Goal: Task Accomplishment & Management: Manage account settings

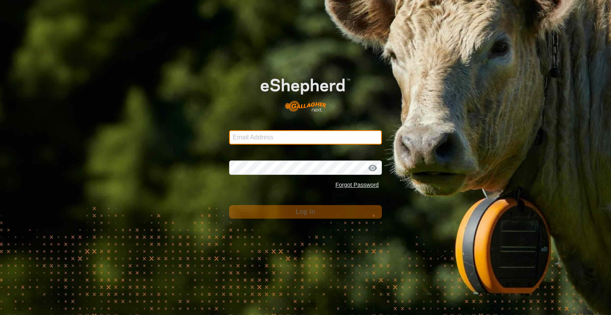
click at [285, 136] on input "Email Address" at bounding box center [305, 137] width 153 height 14
type input "[PERSON_NAME][EMAIL_ADDRESS][DOMAIN_NAME]"
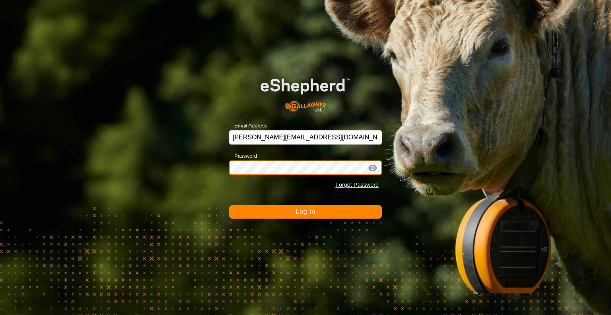
click at [229, 205] on button "Log In" at bounding box center [305, 212] width 153 height 14
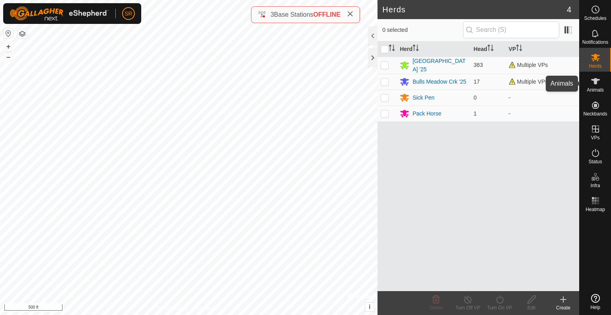
click at [588, 84] on es-animals-svg-icon at bounding box center [595, 81] width 14 height 13
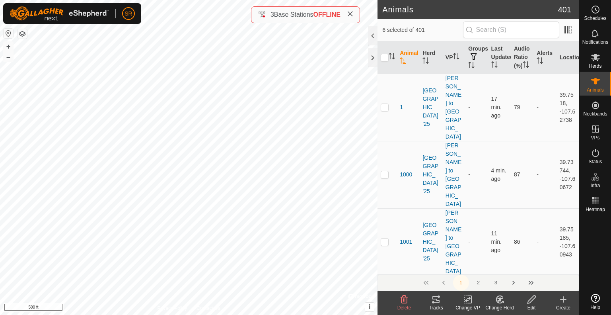
checkbox input "true"
click at [469, 300] on icon at bounding box center [468, 299] width 10 height 10
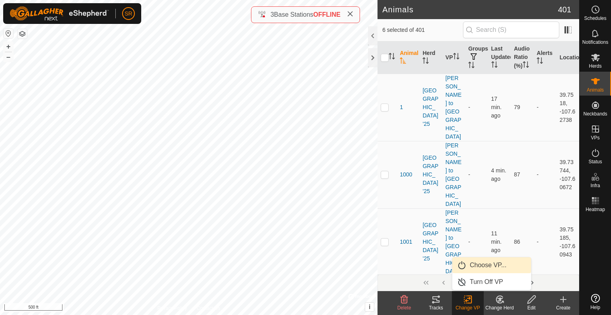
click at [475, 268] on link "Choose VP..." at bounding box center [491, 265] width 79 height 16
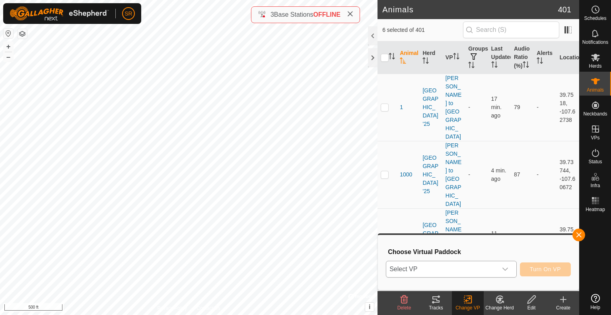
click at [461, 267] on span "Select VP" at bounding box center [441, 269] width 111 height 16
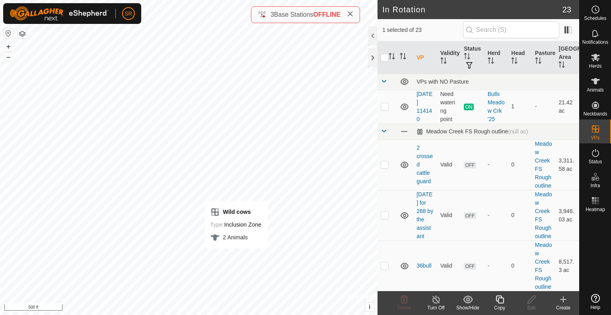
checkbox input "true"
checkbox input "false"
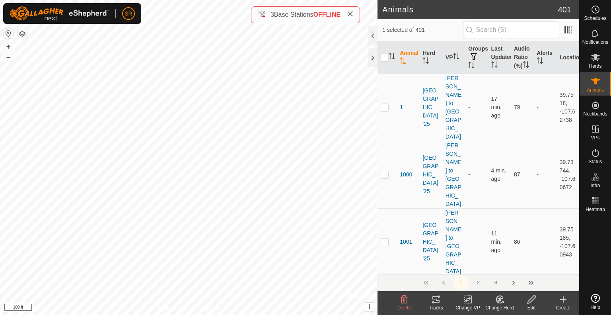
click at [466, 300] on icon at bounding box center [468, 299] width 6 height 5
click at [476, 264] on link "Choose VP..." at bounding box center [491, 265] width 79 height 16
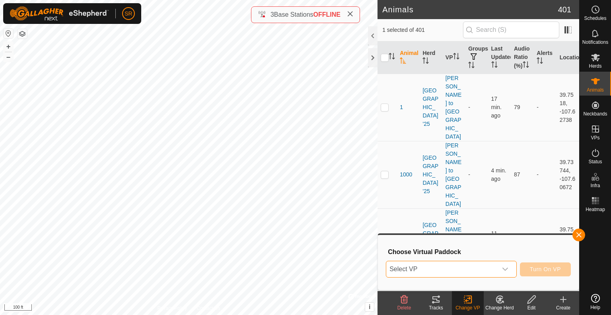
click at [476, 264] on span "Select VP" at bounding box center [441, 269] width 111 height 16
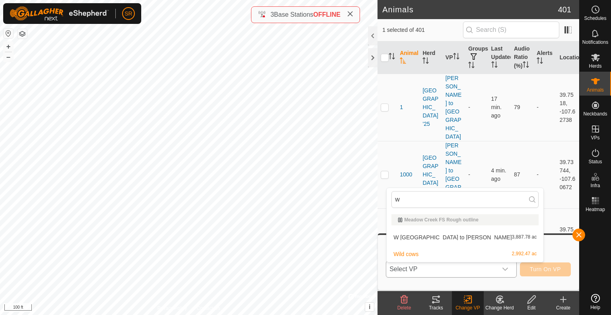
type input "w"
click at [437, 235] on span "W [GEOGRAPHIC_DATA] to [PERSON_NAME]" at bounding box center [452, 237] width 118 height 6
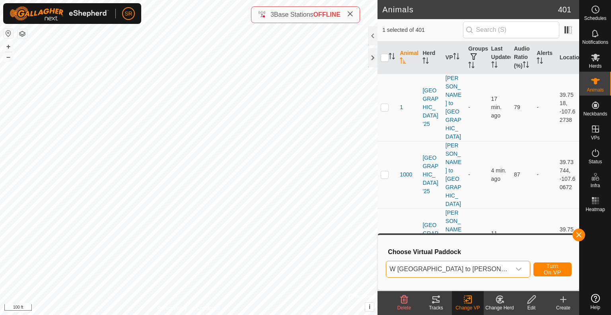
click at [437, 240] on span "W [GEOGRAPHIC_DATA] to [PERSON_NAME]" at bounding box center [452, 242] width 118 height 4
click at [543, 271] on span "Turn On VP" at bounding box center [552, 268] width 18 height 13
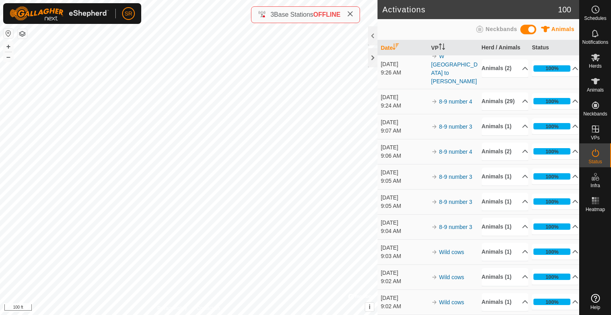
scroll to position [1376, 0]
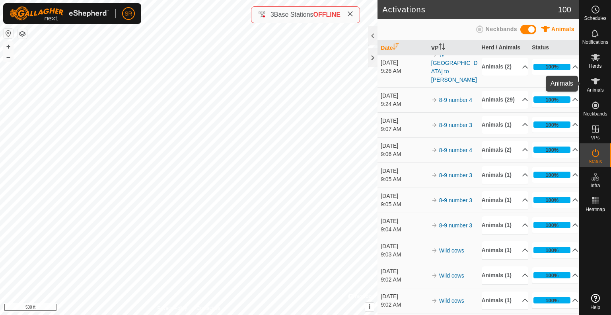
click at [595, 85] on icon at bounding box center [596, 81] width 10 height 10
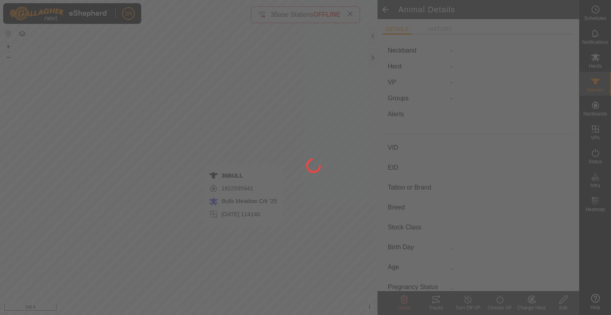
type input "36BULL"
type input "-"
type input "BULL"
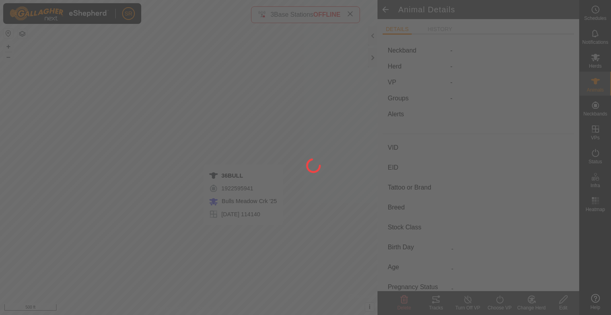
type input "-"
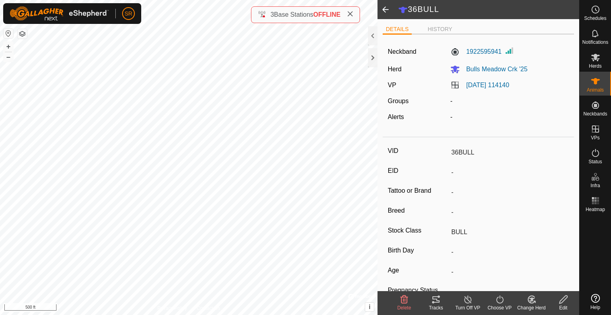
click at [437, 300] on icon at bounding box center [435, 299] width 7 height 6
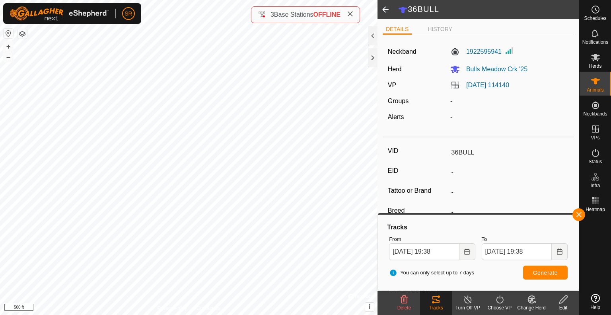
click at [55, 12] on img at bounding box center [59, 13] width 99 height 14
type input "3090"
type input "-"
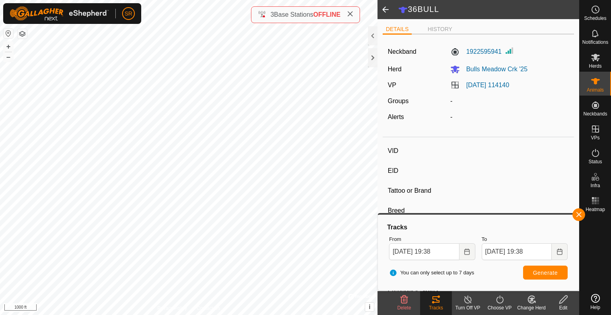
type input "COW"
type input "-"
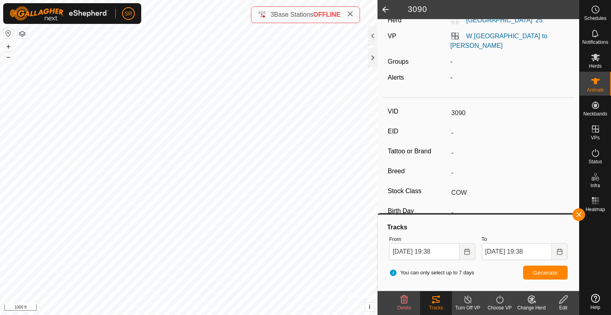
scroll to position [53, 0]
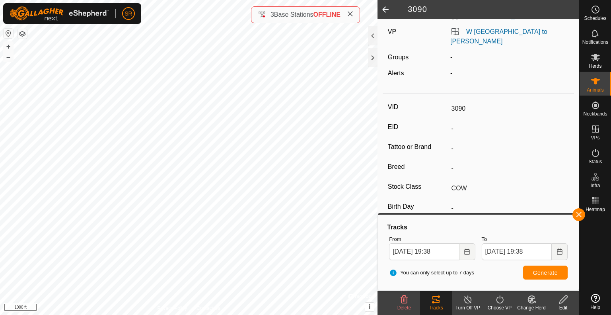
click at [435, 299] on icon at bounding box center [436, 299] width 10 height 10
click at [540, 272] on span "Generate" at bounding box center [545, 272] width 25 height 6
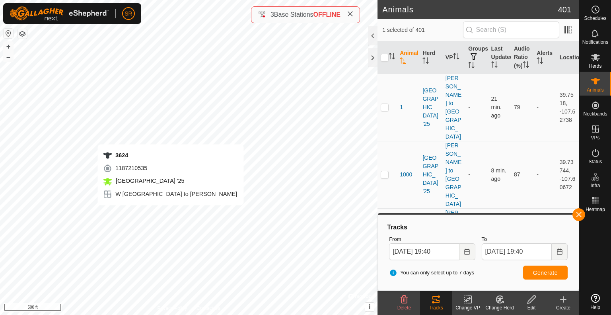
checkbox input "false"
checkbox input "true"
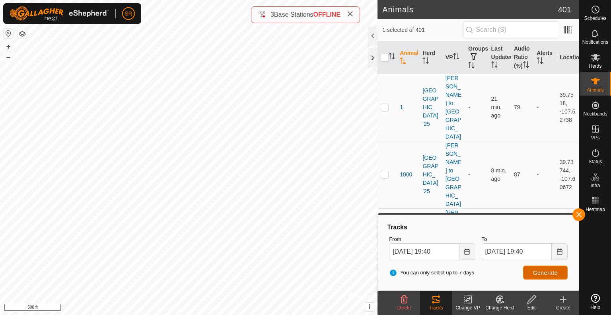
click at [531, 272] on button "Generate" at bounding box center [545, 272] width 45 height 14
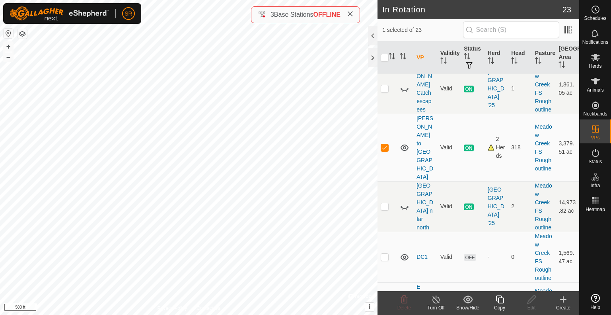
scroll to position [477, 0]
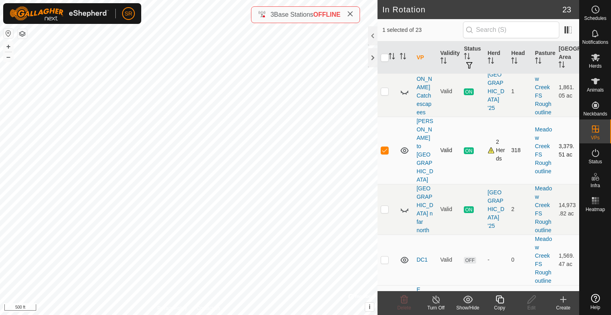
click at [385, 153] on p-checkbox at bounding box center [385, 150] width 8 height 6
checkbox input "false"
click at [382, 257] on p-checkbox at bounding box center [385, 259] width 8 height 6
checkbox input "true"
click at [531, 299] on icon at bounding box center [532, 299] width 10 height 10
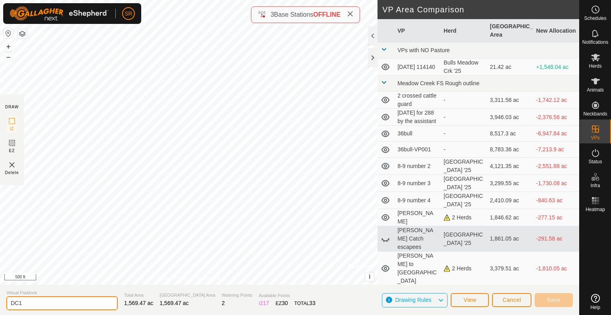
click at [48, 301] on input "DC1" at bounding box center [61, 303] width 111 height 14
type input "DC1.5"
click at [558, 301] on span "Save" at bounding box center [554, 299] width 14 height 6
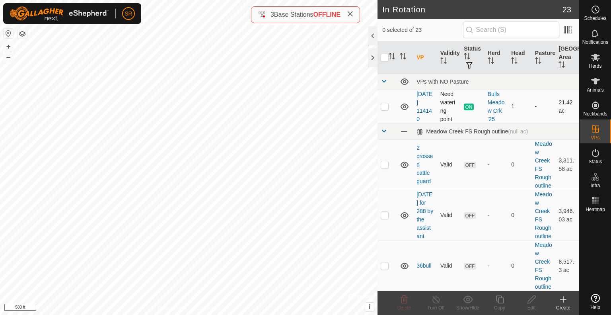
checkbox input "true"
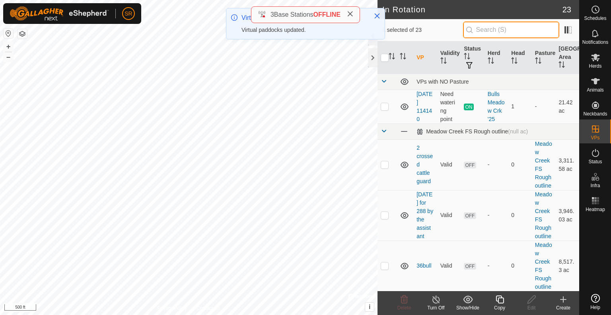
click at [488, 33] on input "text" at bounding box center [511, 29] width 96 height 17
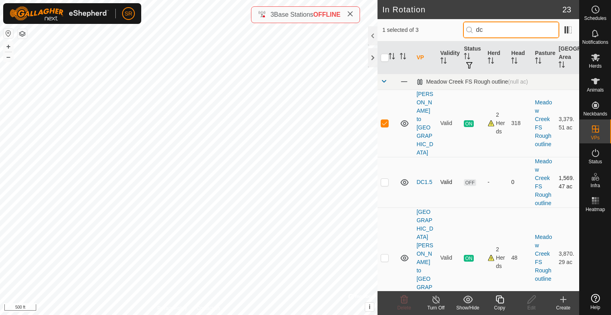
type input "dc"
click at [383, 179] on p-checkbox at bounding box center [385, 182] width 8 height 6
checkbox input "true"
click at [385, 120] on p-checkbox at bounding box center [385, 123] width 8 height 6
checkbox input "false"
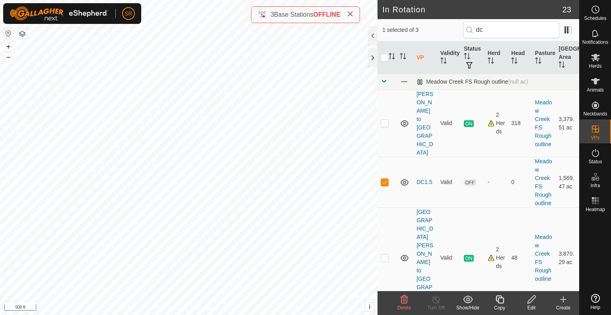
click at [531, 303] on icon at bounding box center [532, 299] width 10 height 10
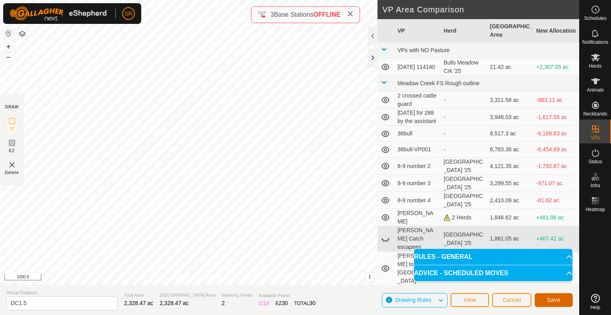
click at [548, 297] on span "Save" at bounding box center [554, 299] width 14 height 6
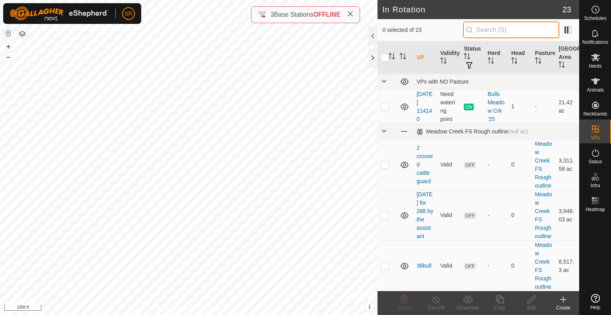
click at [507, 35] on input "text" at bounding box center [511, 29] width 96 height 17
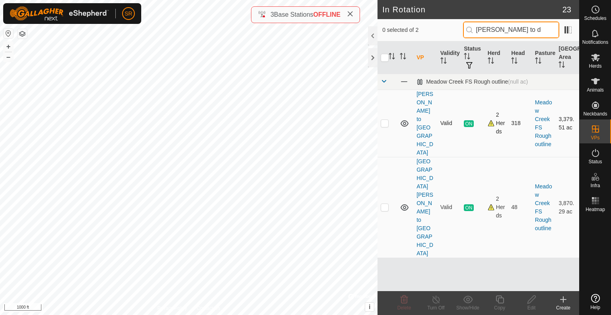
type input "[PERSON_NAME] to d"
click at [382, 120] on p-checkbox at bounding box center [385, 123] width 8 height 6
checkbox input "true"
click at [501, 300] on icon at bounding box center [500, 299] width 10 height 10
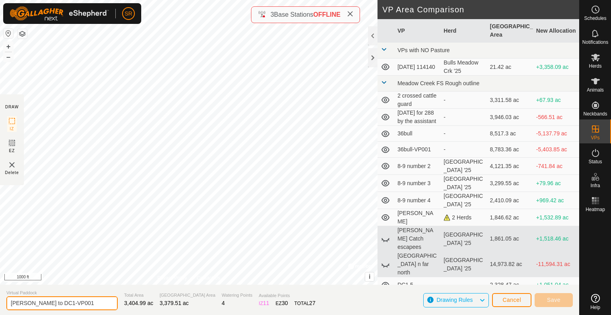
drag, startPoint x: 86, startPoint y: 306, endPoint x: 58, endPoint y: 307, distance: 27.9
click at [58, 307] on input "[PERSON_NAME] to DC1-VP001" at bounding box center [61, 303] width 111 height 14
type input "[PERSON_NAME] to DC1.5"
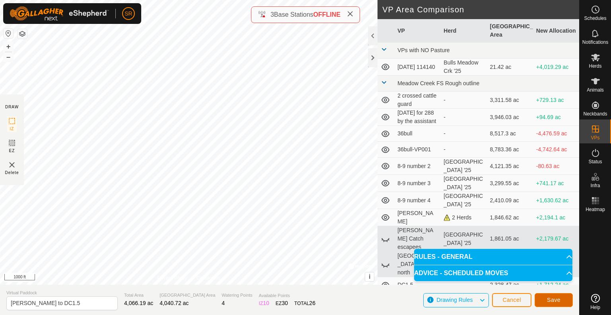
click at [556, 302] on span "Save" at bounding box center [554, 299] width 14 height 6
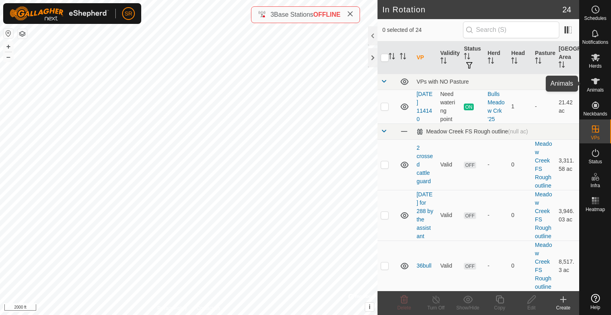
click at [597, 84] on icon at bounding box center [596, 81] width 10 height 10
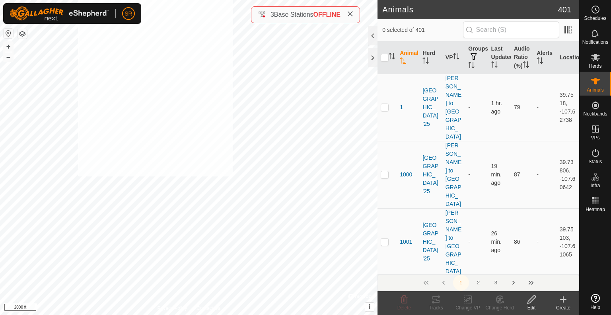
click at [78, 0] on html "SR Schedules Notifications Herds Animals Neckbands VPs Status Infra Heatmap Hel…" at bounding box center [305, 157] width 611 height 315
checkbox input "true"
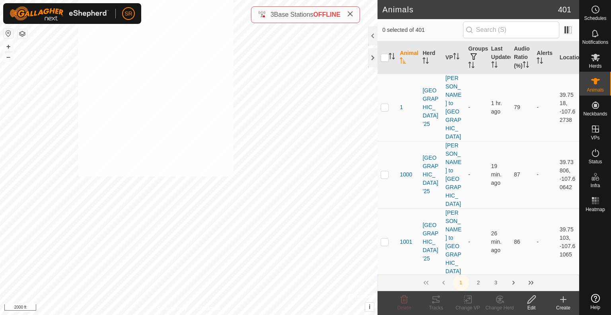
checkbox input "true"
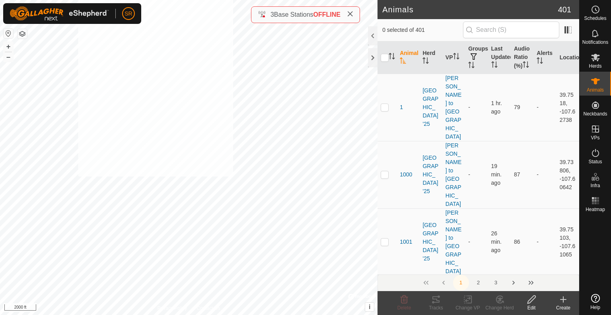
checkbox input "true"
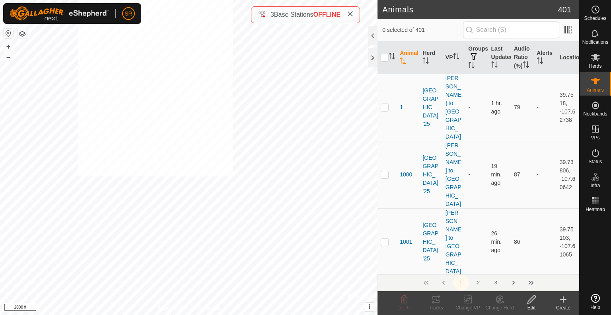
checkbox input "true"
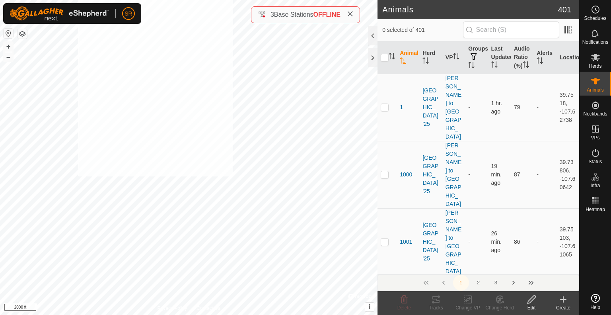
checkbox input "true"
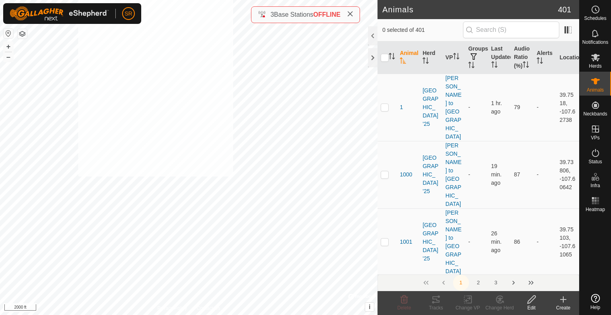
checkbox input "true"
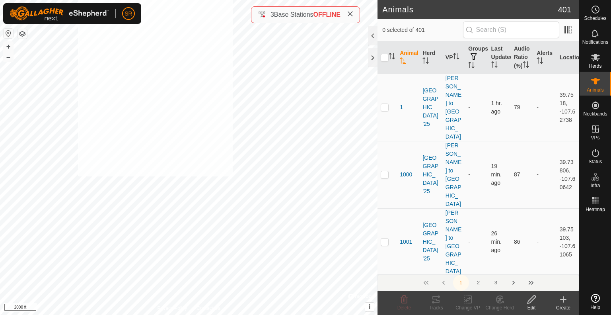
checkbox input "true"
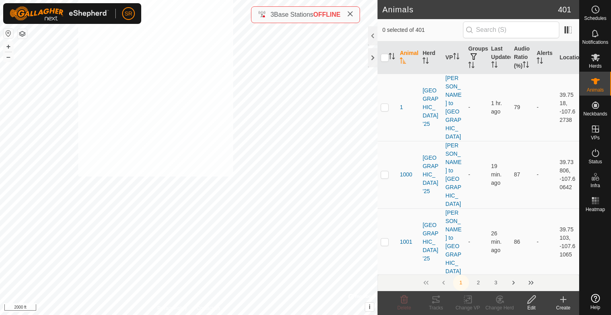
checkbox input "true"
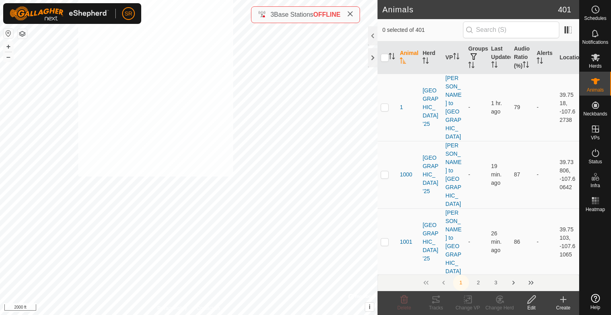
checkbox input "true"
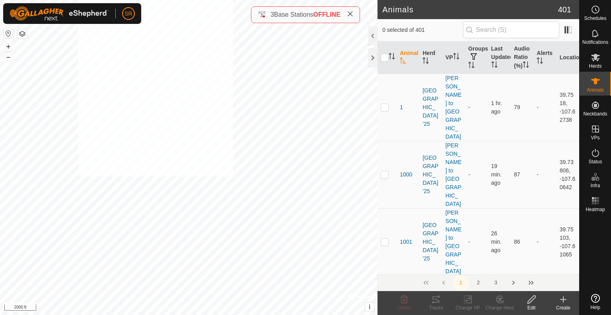
checkbox input "true"
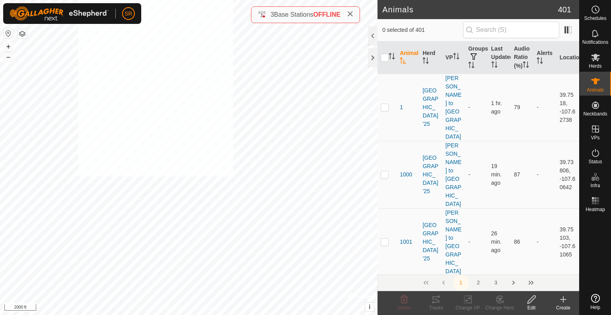
checkbox input "true"
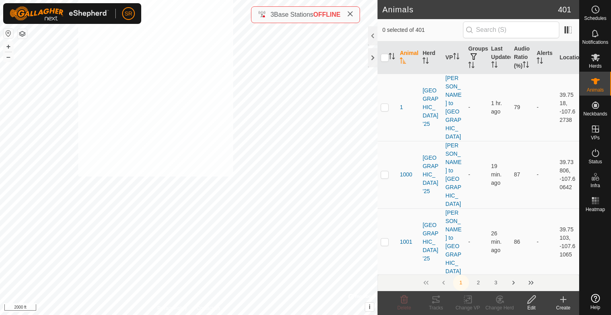
checkbox input "true"
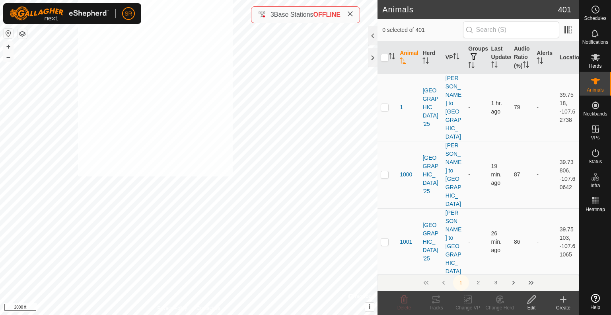
checkbox input "true"
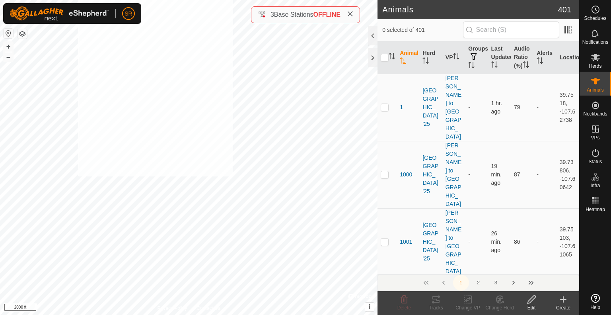
checkbox input "true"
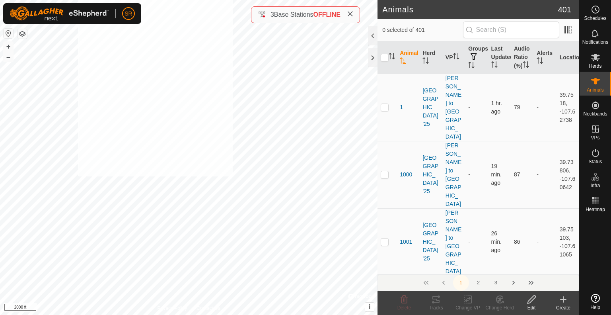
checkbox input "true"
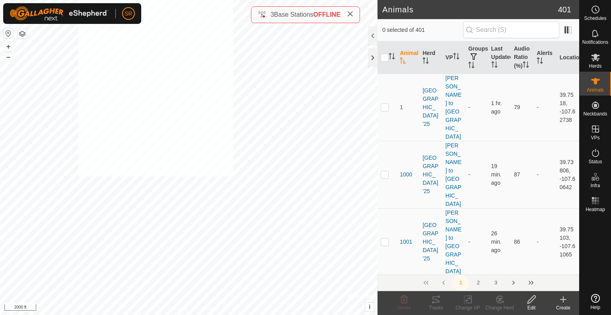
checkbox input "true"
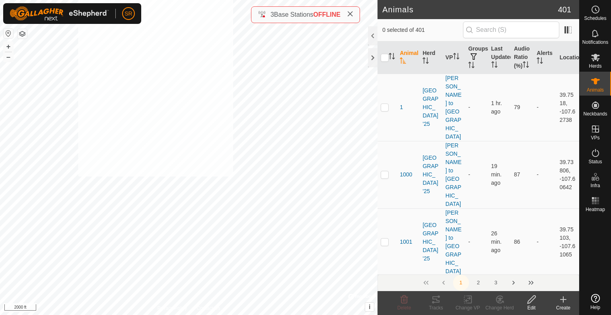
checkbox input "true"
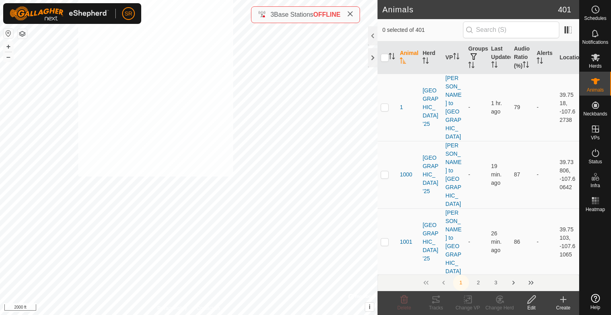
checkbox input "true"
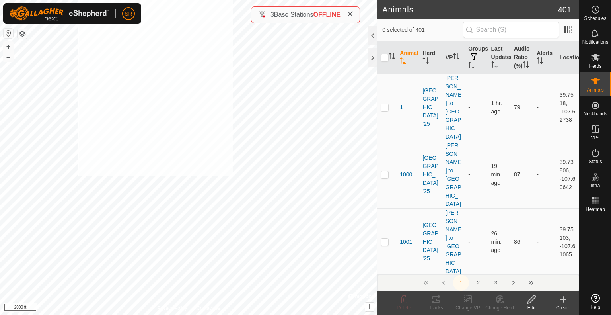
checkbox input "true"
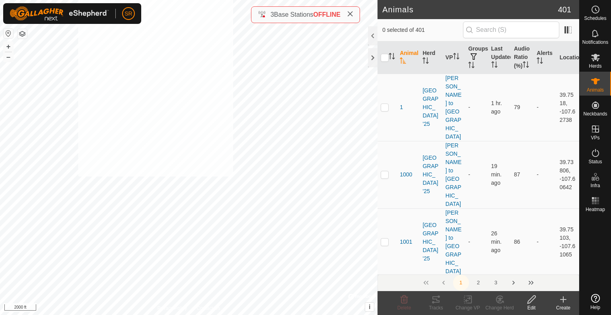
checkbox input "true"
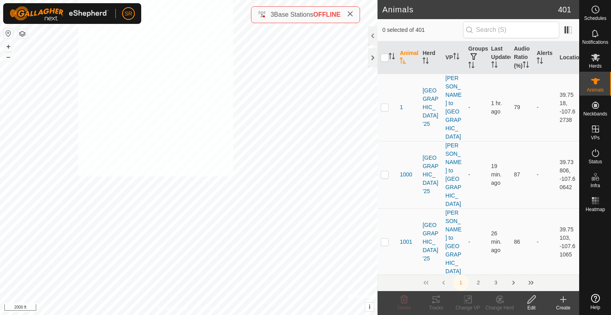
checkbox input "true"
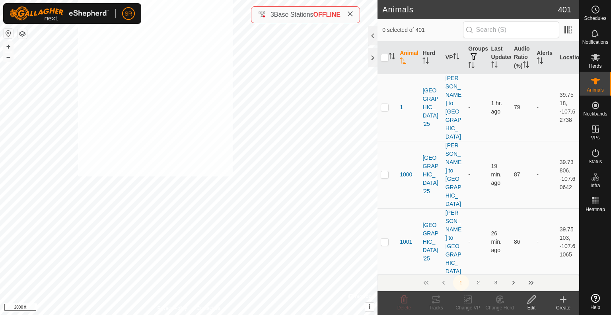
checkbox input "true"
click at [113, 172] on div "40BULL 1414579358 Bulls Meadow Crk '25 [PERSON_NAME] to DC1 + – ⇧ i © Mapbox , …" at bounding box center [188, 157] width 377 height 315
checkbox input "true"
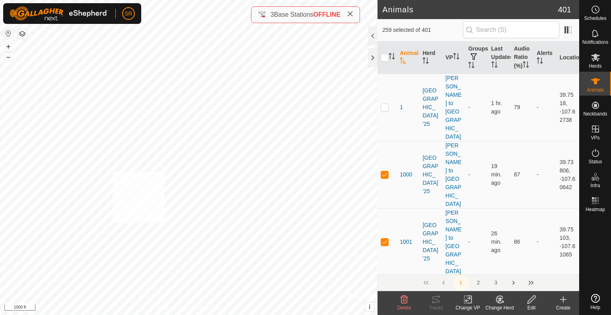
checkbox input "true"
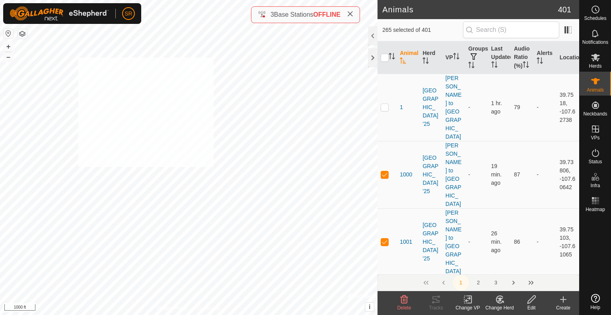
checkbox input "true"
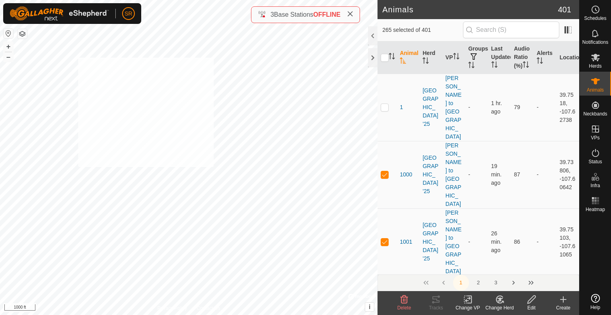
checkbox input "true"
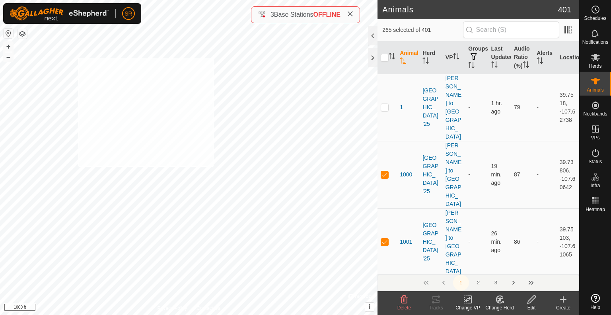
checkbox input "true"
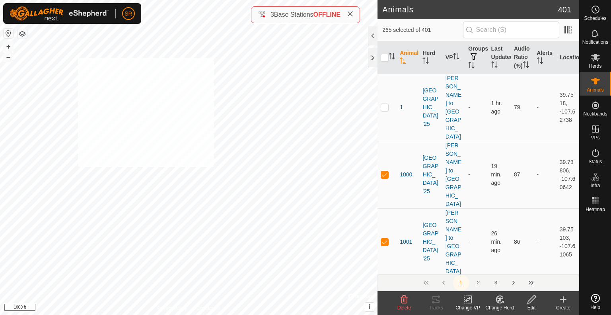
checkbox input "true"
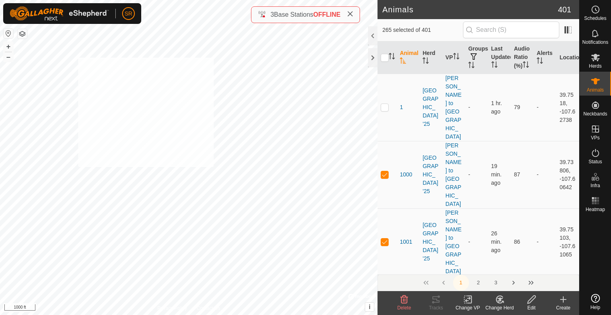
checkbox input "true"
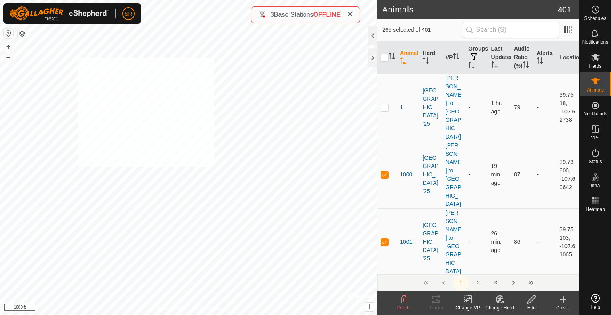
checkbox input "true"
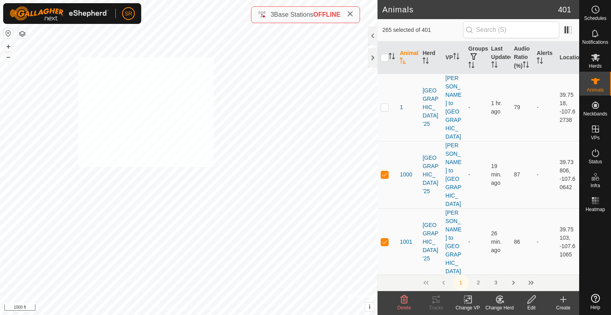
checkbox input "true"
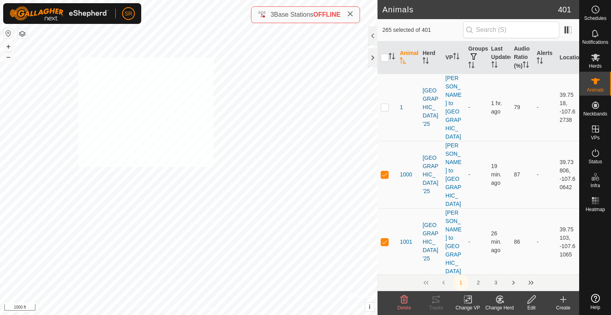
checkbox input "true"
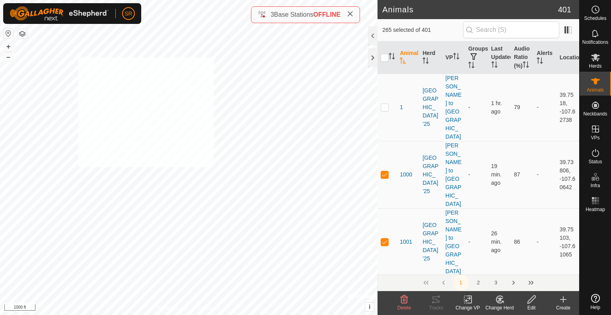
checkbox input "true"
click at [467, 299] on icon at bounding box center [468, 299] width 10 height 10
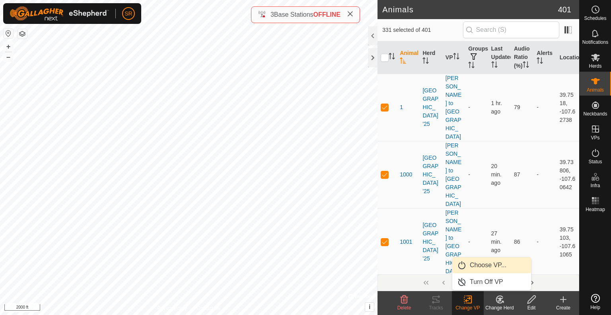
click at [476, 262] on link "Choose VP..." at bounding box center [491, 265] width 79 height 16
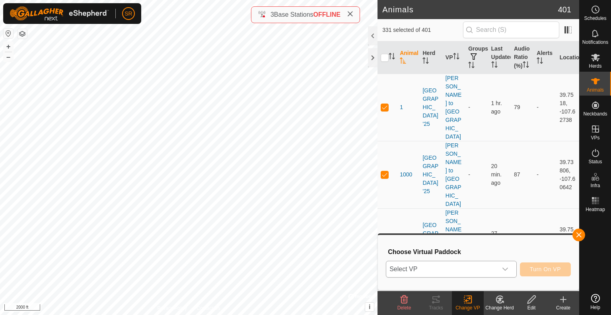
click at [459, 264] on span "Select VP" at bounding box center [441, 269] width 111 height 16
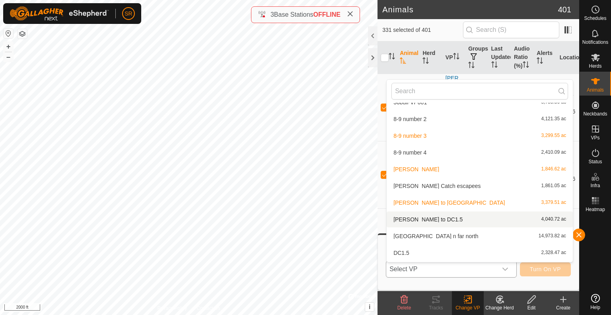
scroll to position [104, 0]
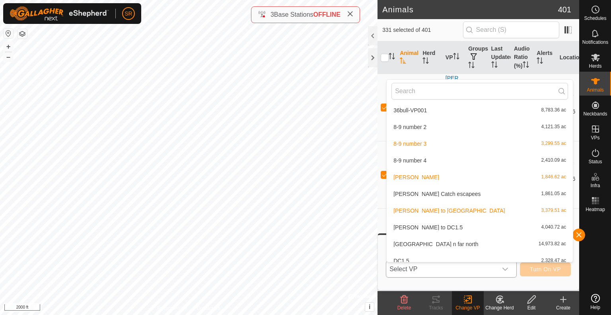
click at [447, 229] on li "[PERSON_NAME] to DC1.5 4,040.72 ac" at bounding box center [480, 227] width 186 height 16
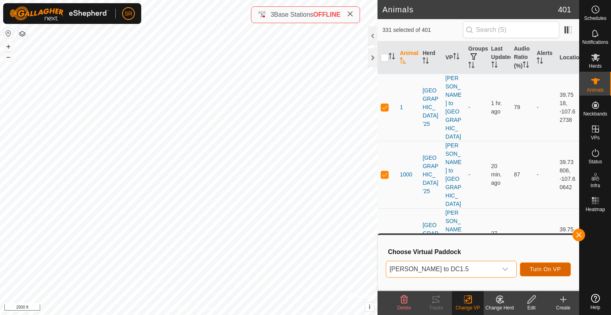
click at [553, 265] on button "Turn On VP" at bounding box center [545, 269] width 51 height 14
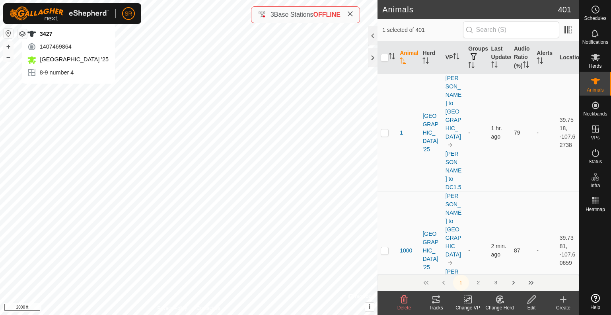
click at [438, 300] on icon at bounding box center [435, 299] width 7 height 6
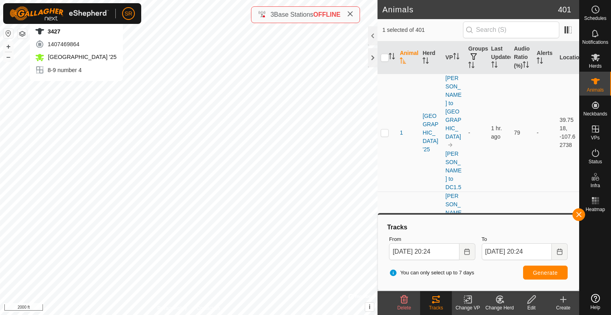
checkbox input "false"
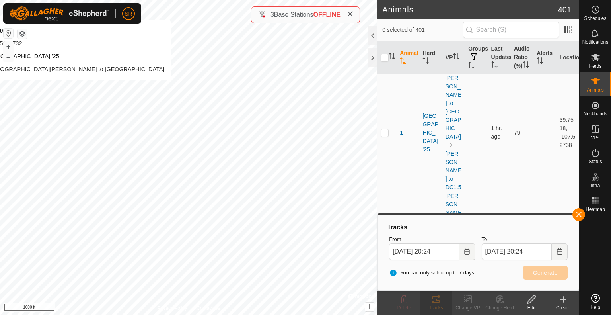
checkbox input "true"
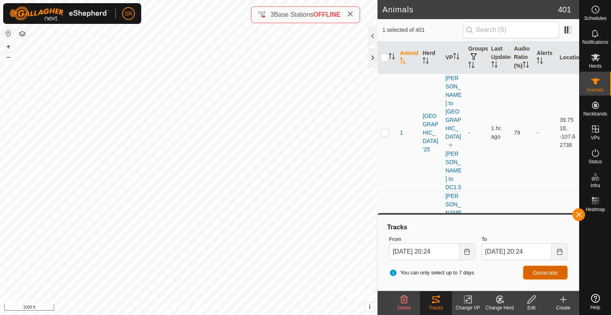
click at [534, 271] on span "Generate" at bounding box center [545, 272] width 25 height 6
checkbox input "true"
checkbox input "false"
click at [536, 271] on span "Generate" at bounding box center [545, 272] width 25 height 6
click at [574, 211] on button "button" at bounding box center [578, 214] width 13 height 13
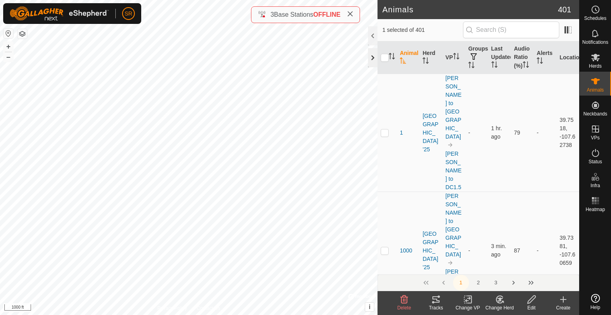
click at [371, 63] on div at bounding box center [373, 57] width 10 height 19
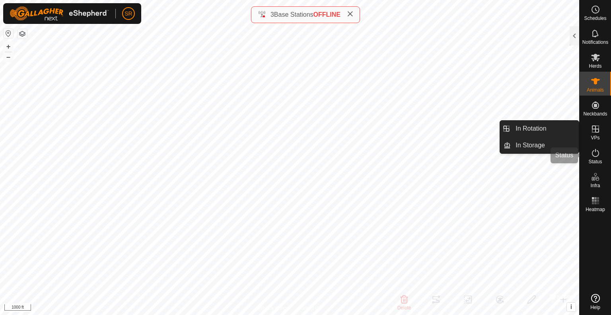
click at [599, 153] on icon at bounding box center [596, 153] width 10 height 10
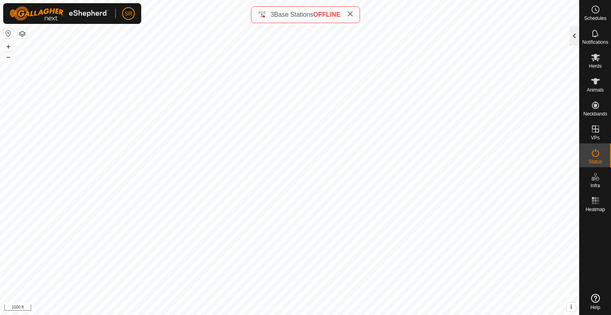
click at [575, 35] on div at bounding box center [574, 35] width 10 height 19
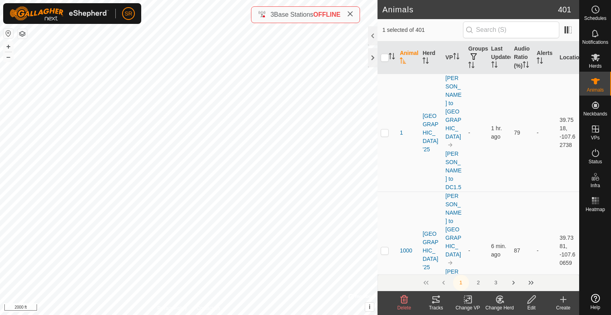
click at [439, 305] on div "Tracks" at bounding box center [436, 307] width 32 height 7
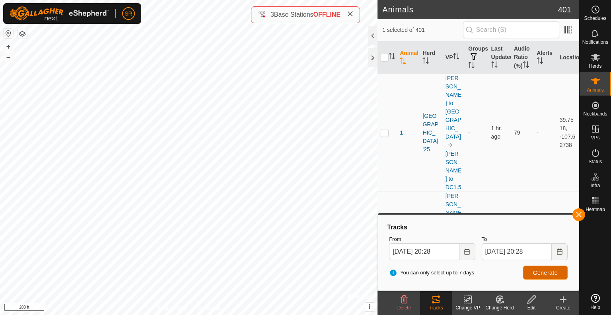
click at [536, 269] on span "Generate" at bounding box center [545, 272] width 25 height 6
click at [500, 29] on input "text" at bounding box center [511, 29] width 96 height 17
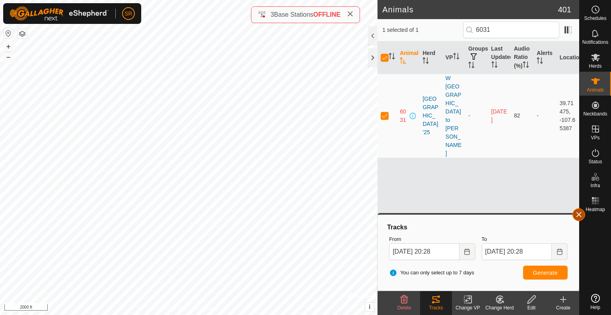
click at [577, 214] on button "button" at bounding box center [578, 214] width 13 height 13
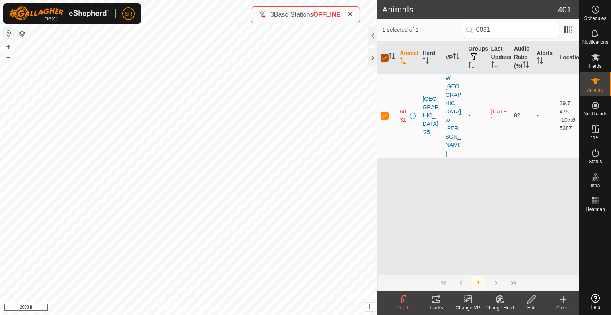
click at [383, 59] on input "checkbox" at bounding box center [385, 58] width 8 height 8
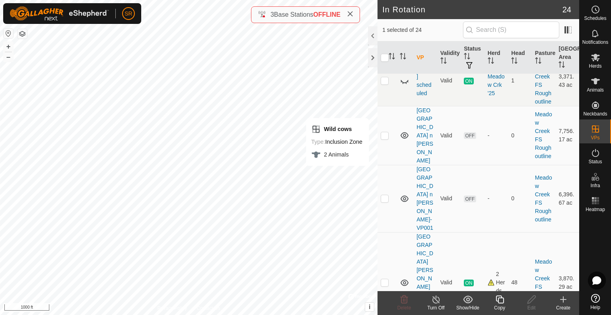
scroll to position [1050, 0]
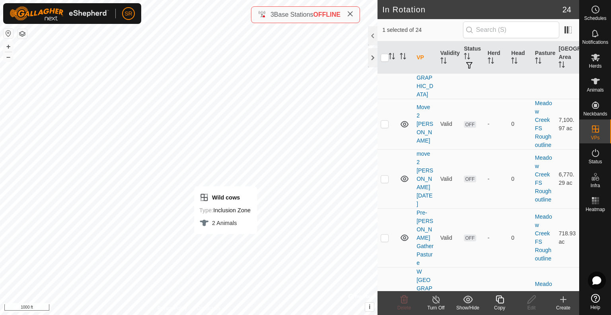
checkbox input "true"
checkbox input "false"
checkbox input "true"
checkbox input "false"
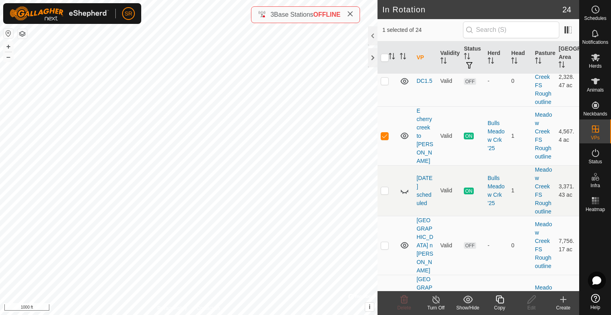
scroll to position [695, 0]
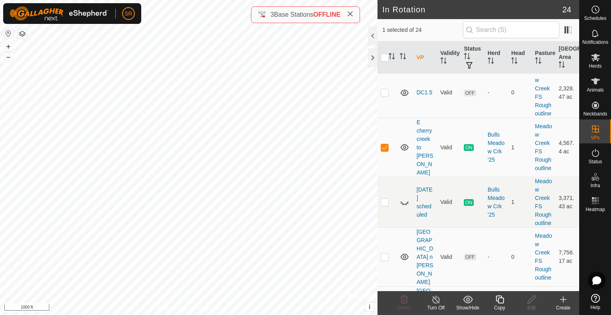
click at [499, 305] on div "Copy" at bounding box center [500, 307] width 32 height 7
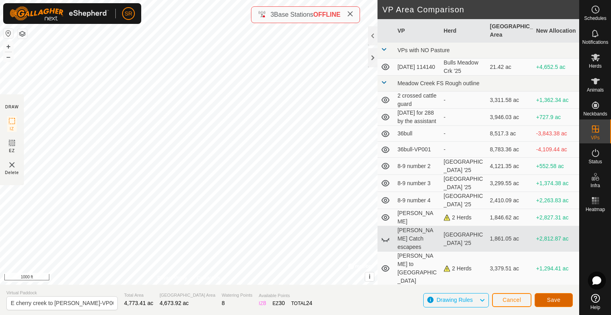
drag, startPoint x: 547, startPoint y: 302, endPoint x: 389, endPoint y: 302, distance: 157.9
click at [389, 302] on section "Virtual Paddock E cherry creek to clark-VP001 Total Area 4,773.41 ac Grazing Ar…" at bounding box center [289, 299] width 579 height 30
click at [562, 295] on button "Save" at bounding box center [553, 300] width 38 height 14
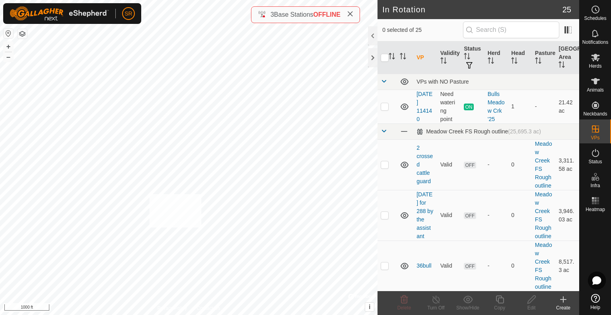
click at [150, 194] on div "3090 0366183816 Meadow Creek '25 W Cherry creek to Clark + – ⇧ i © Mapbox , © O…" at bounding box center [188, 157] width 377 height 315
checkbox input "true"
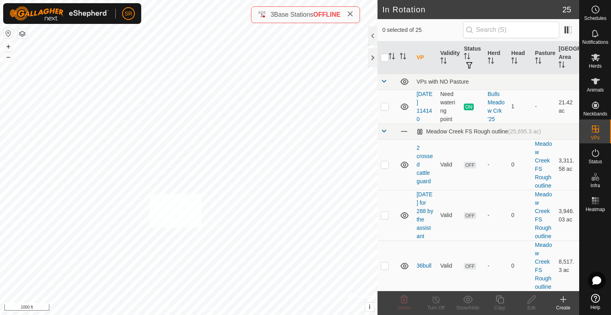
checkbox input "true"
click at [591, 93] on div "Animals" at bounding box center [594, 84] width 31 height 24
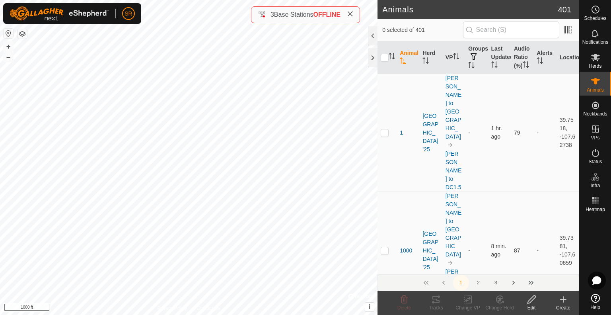
click at [152, 194] on div "Wild cows Type: Inclusion Zone 2 Animals + – ⇧ i © Mapbox , © OpenStreetMap , I…" at bounding box center [188, 157] width 377 height 315
checkbox input "true"
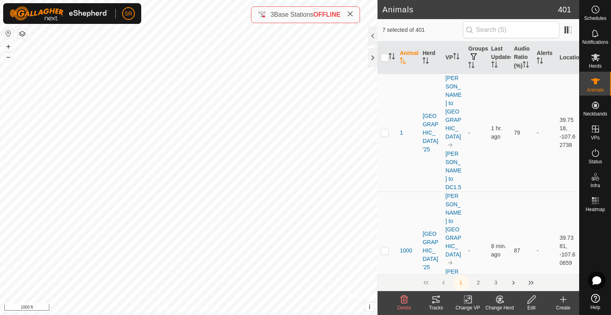
checkbox input "true"
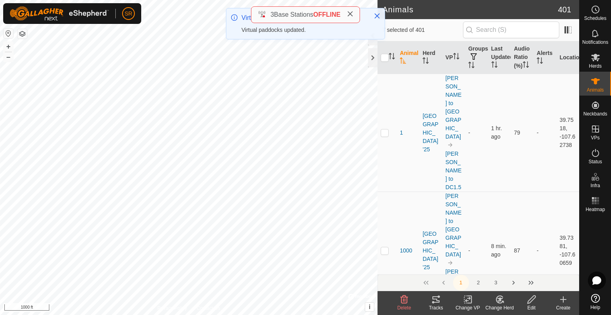
click at [469, 296] on icon at bounding box center [468, 299] width 10 height 10
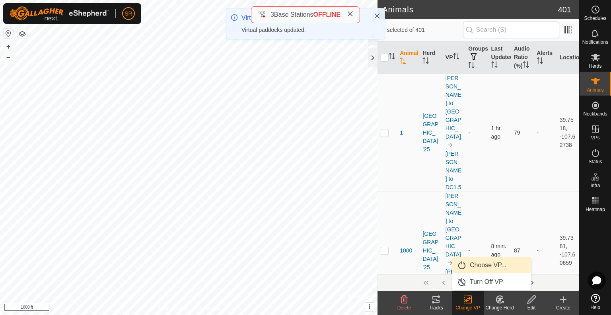
click at [484, 266] on link "Choose VP..." at bounding box center [491, 265] width 79 height 16
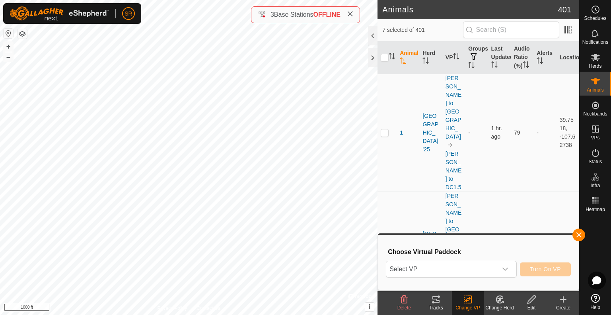
click at [484, 266] on span "Select VP" at bounding box center [441, 269] width 111 height 16
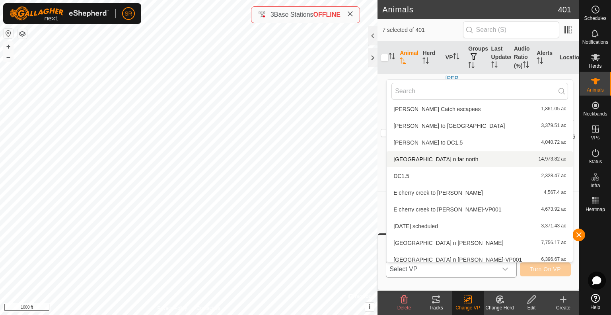
scroll to position [189, 0]
click at [449, 211] on li "E cherry creek to clark-VP001 4,673.92 ac" at bounding box center [480, 208] width 186 height 16
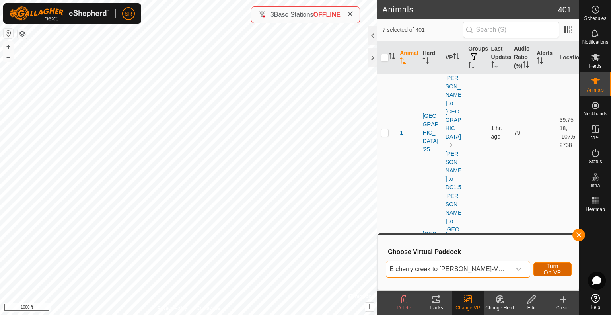
click at [543, 266] on span "Turn On VP" at bounding box center [552, 268] width 18 height 13
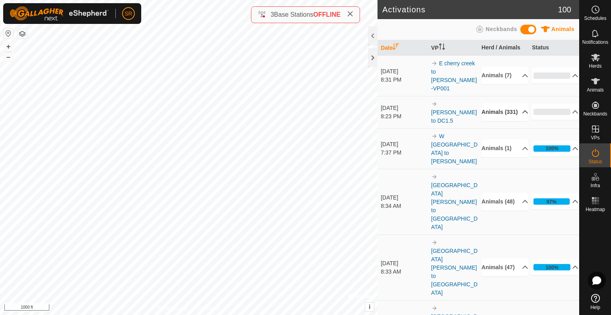
click at [522, 109] on icon at bounding box center [525, 112] width 6 height 6
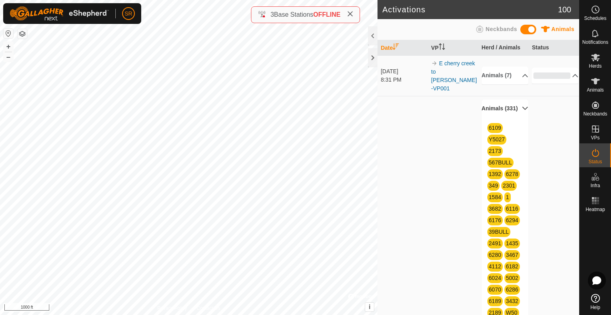
click at [513, 106] on p-accordion-header "Animals (331)" at bounding box center [505, 108] width 47 height 18
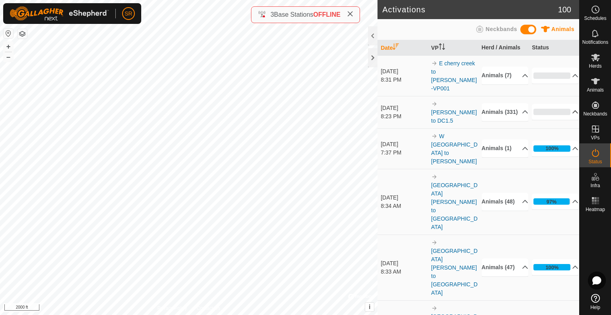
click at [555, 109] on div "0%" at bounding box center [551, 112] width 37 height 6
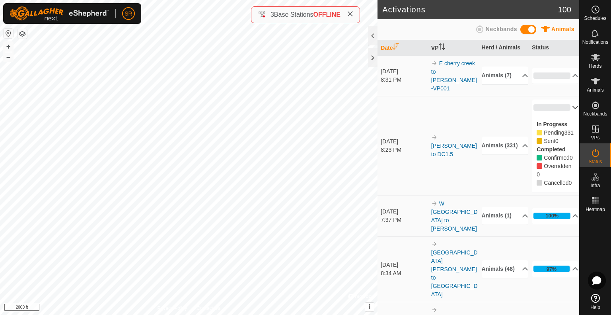
click at [567, 101] on p-accordion-header "0%" at bounding box center [555, 107] width 47 height 16
